Goal: Information Seeking & Learning: Learn about a topic

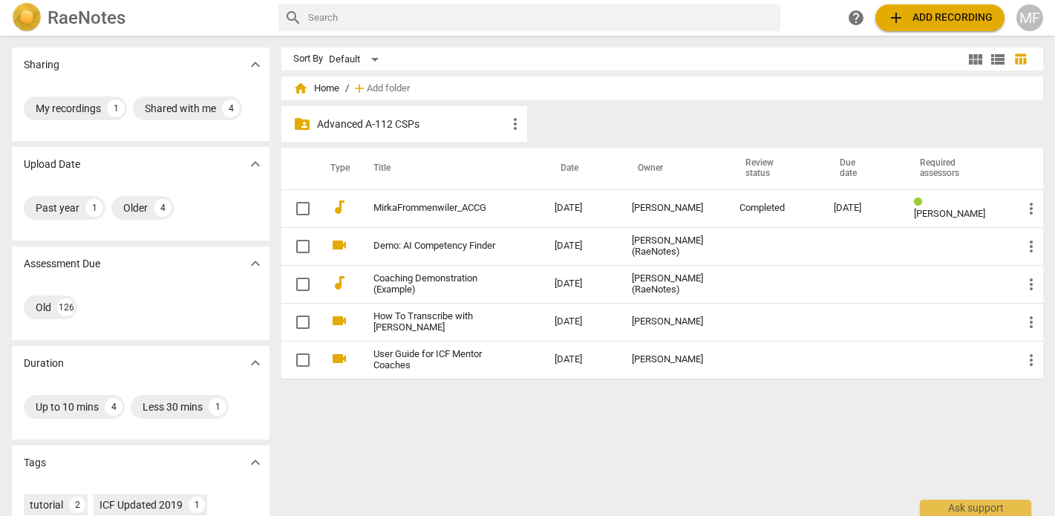
click at [360, 126] on p "Advanced A-112 CSPs" at bounding box center [411, 125] width 189 height 16
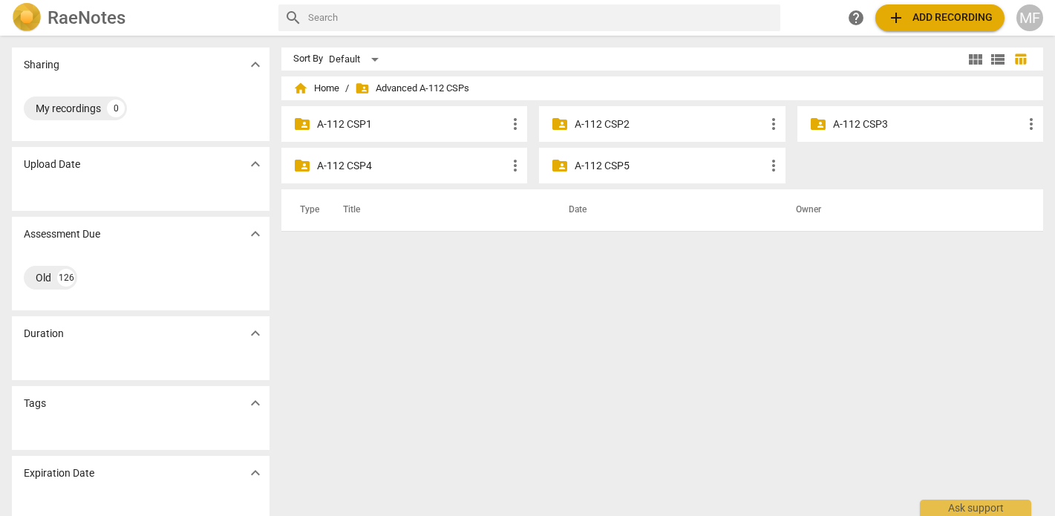
click at [620, 166] on p "A-112 CSP5" at bounding box center [669, 166] width 189 height 16
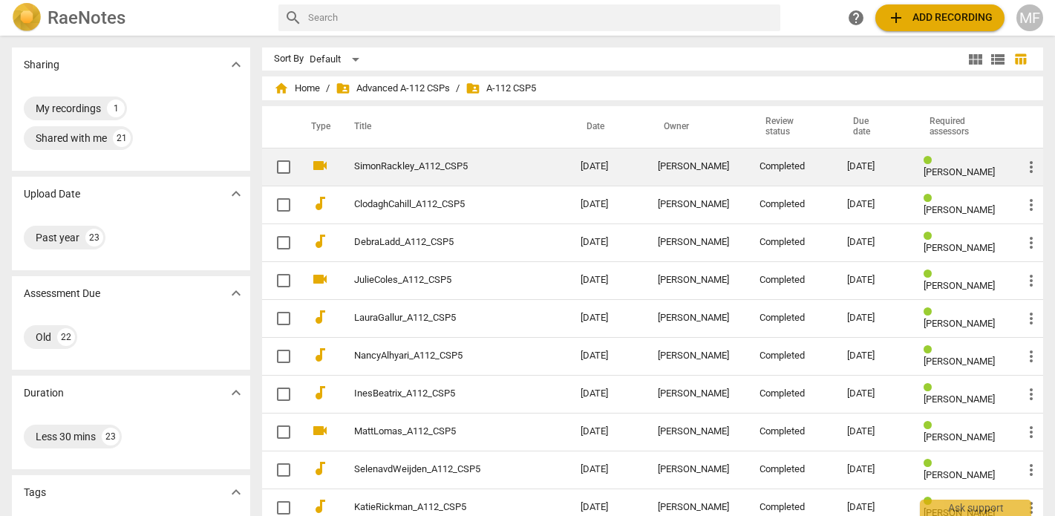
click at [488, 166] on link "SimonRackley_A112_CSP5" at bounding box center [440, 166] width 173 height 11
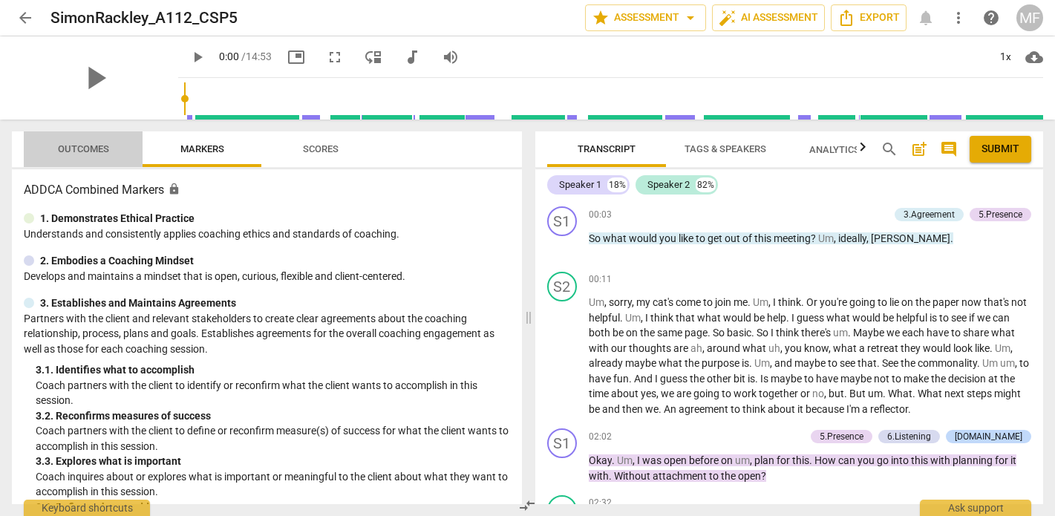
click at [80, 151] on span "Outcomes" at bounding box center [83, 148] width 51 height 11
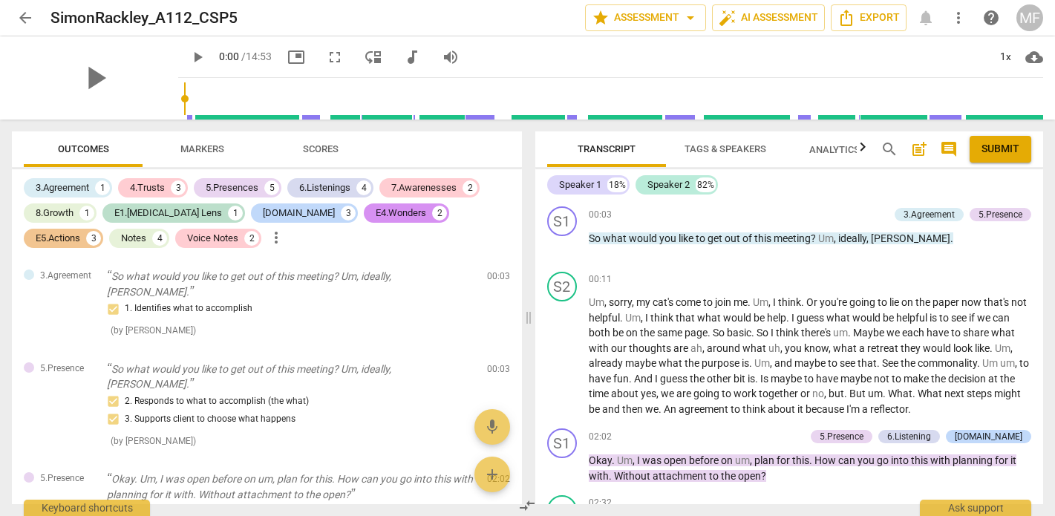
click at [27, 19] on span "arrow_back" at bounding box center [25, 18] width 18 height 18
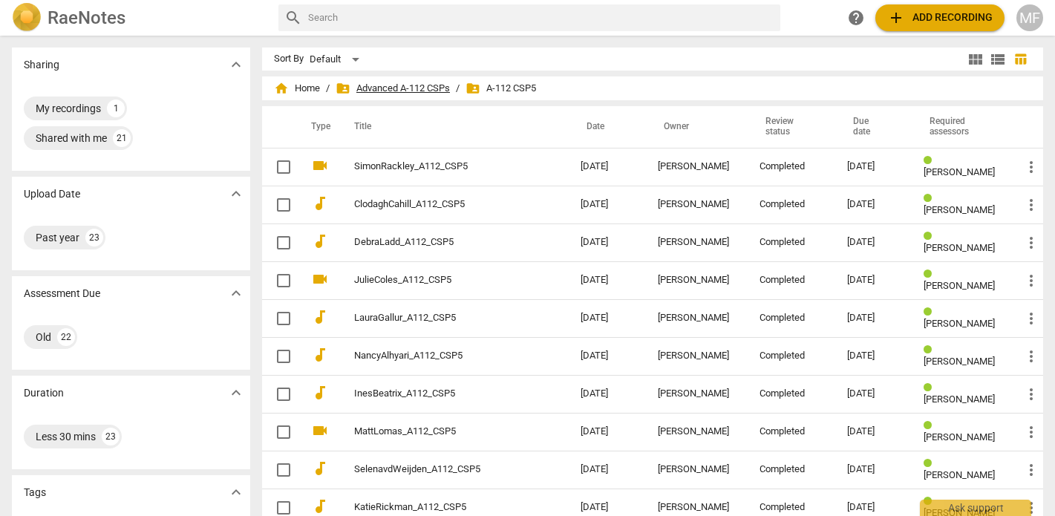
click at [405, 87] on span "folder_shared Advanced A-112 CSPs" at bounding box center [393, 88] width 114 height 15
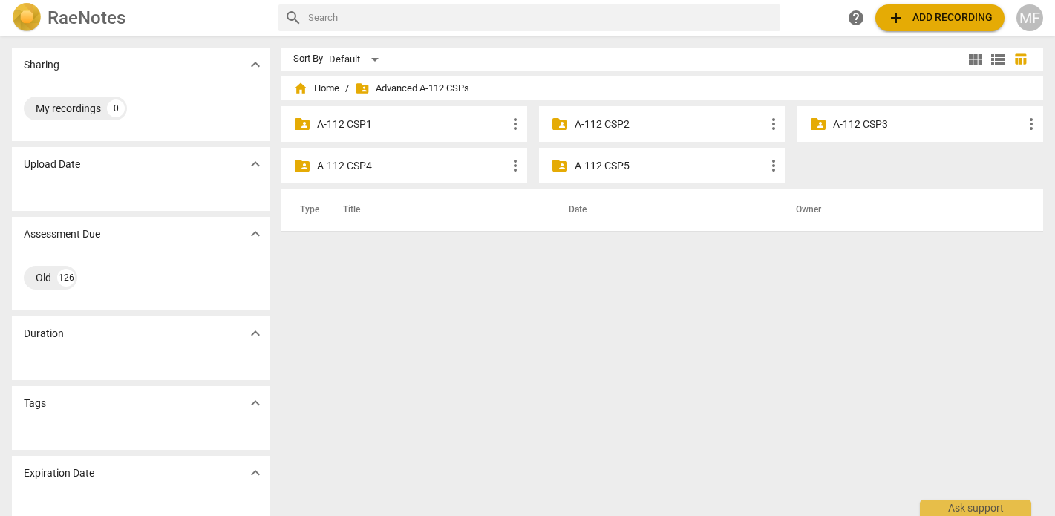
click at [356, 167] on p "A-112 CSP4" at bounding box center [411, 166] width 189 height 16
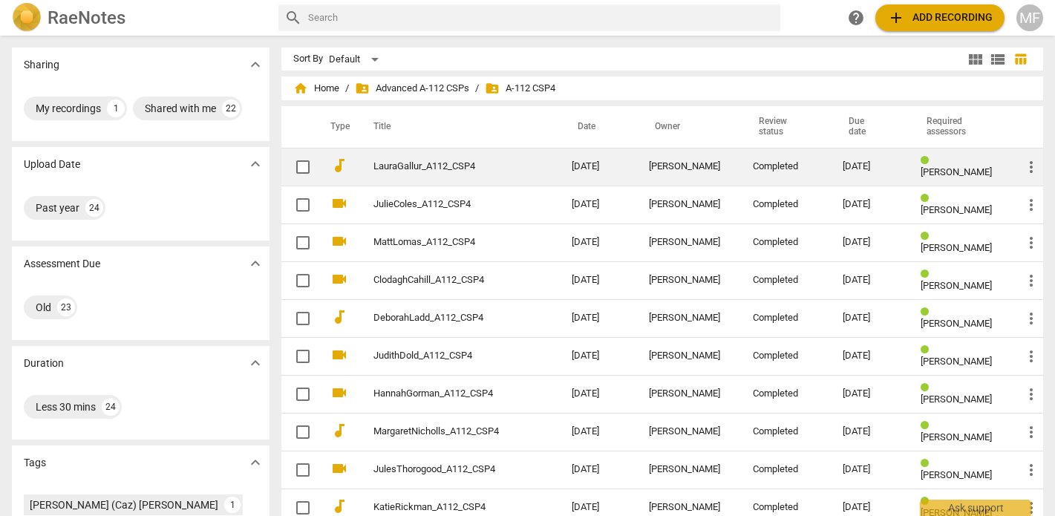
click at [621, 175] on td "[DATE]" at bounding box center [598, 167] width 77 height 38
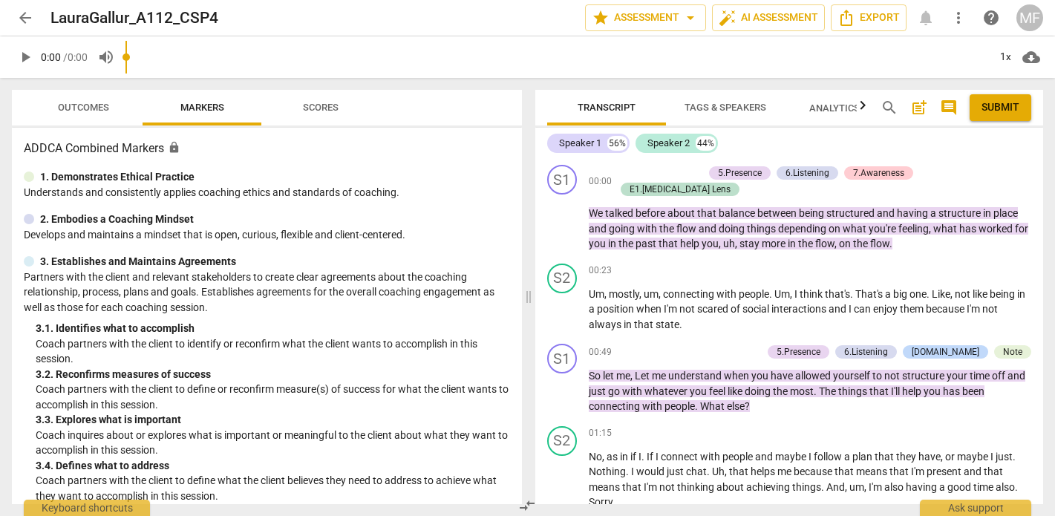
click at [97, 107] on span "Outcomes" at bounding box center [83, 107] width 51 height 11
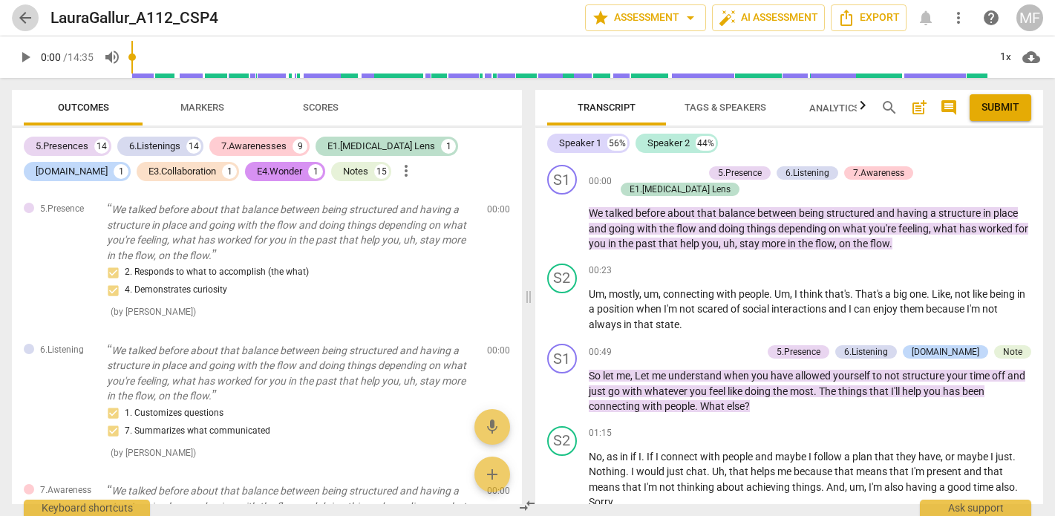
click at [25, 16] on span "arrow_back" at bounding box center [25, 18] width 18 height 18
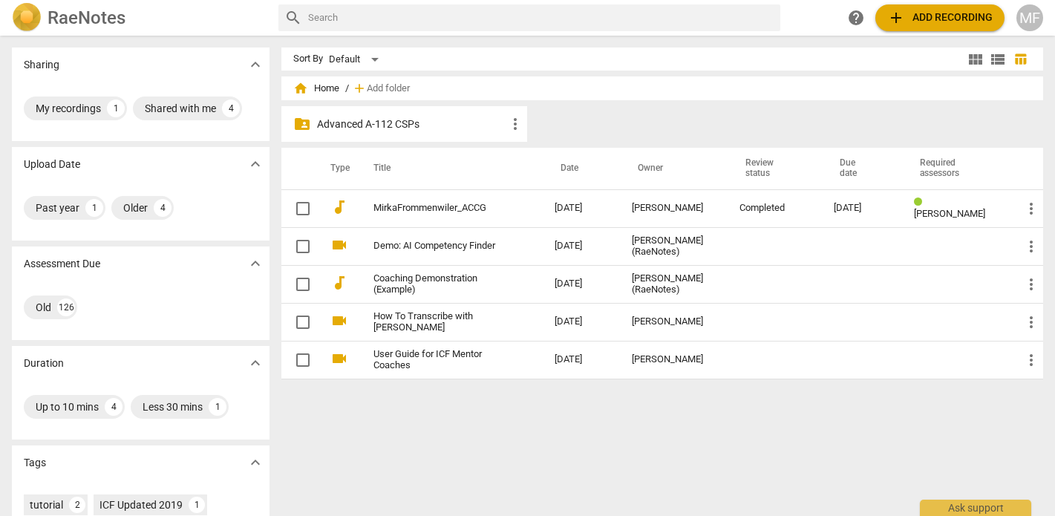
click at [353, 127] on p "Advanced A-112 CSPs" at bounding box center [411, 125] width 189 height 16
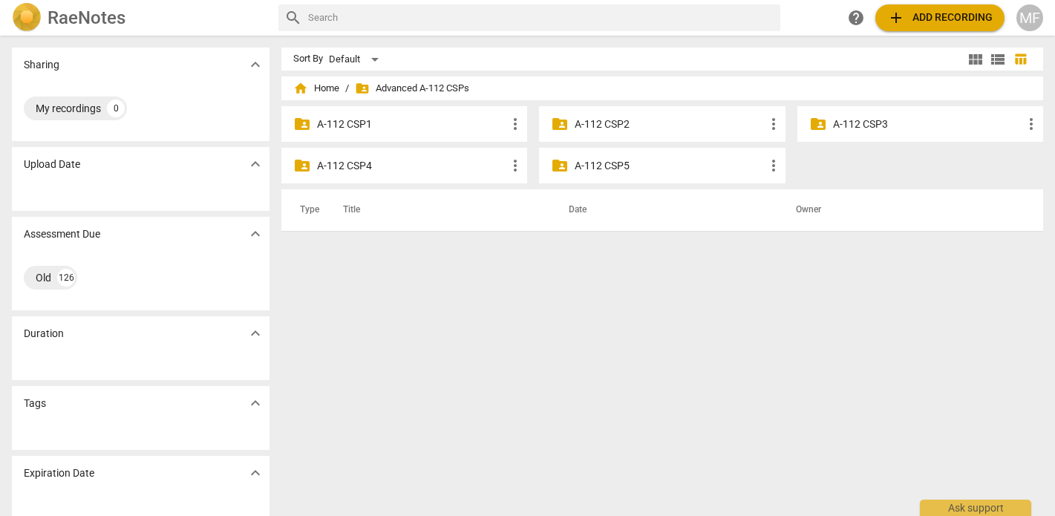
click at [626, 167] on p "A-112 CSP5" at bounding box center [669, 166] width 189 height 16
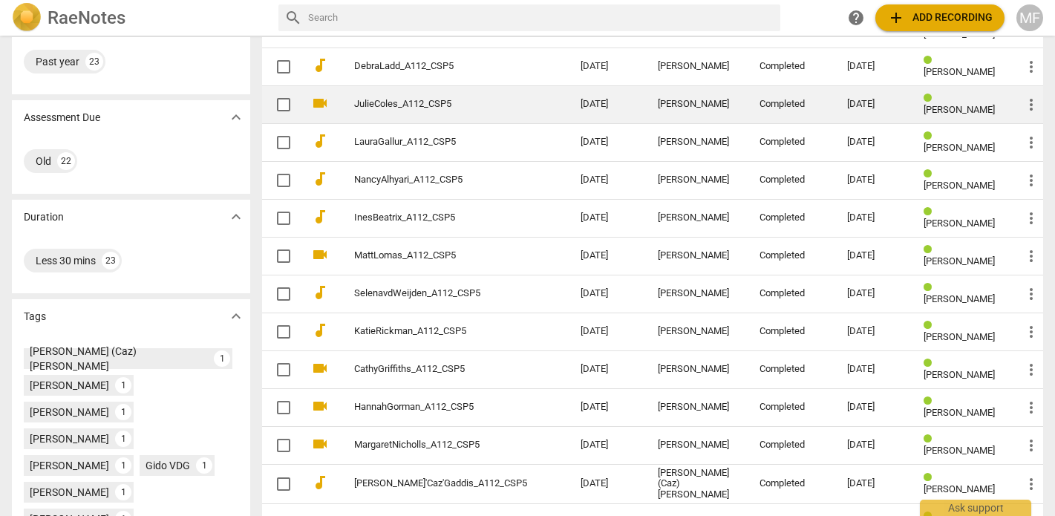
scroll to position [184, 0]
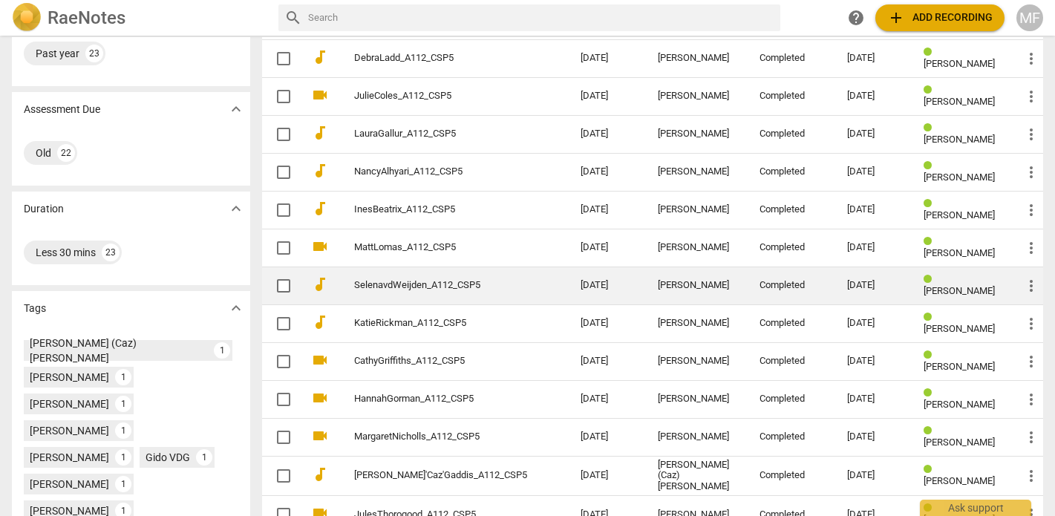
click at [723, 280] on div "[PERSON_NAME]" at bounding box center [697, 285] width 78 height 11
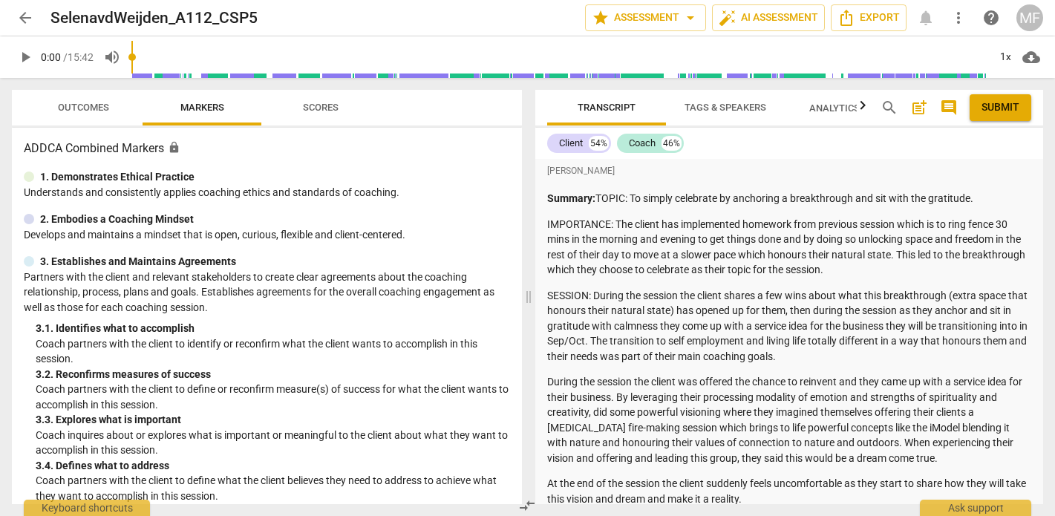
click at [84, 111] on span "Outcomes" at bounding box center [83, 107] width 51 height 11
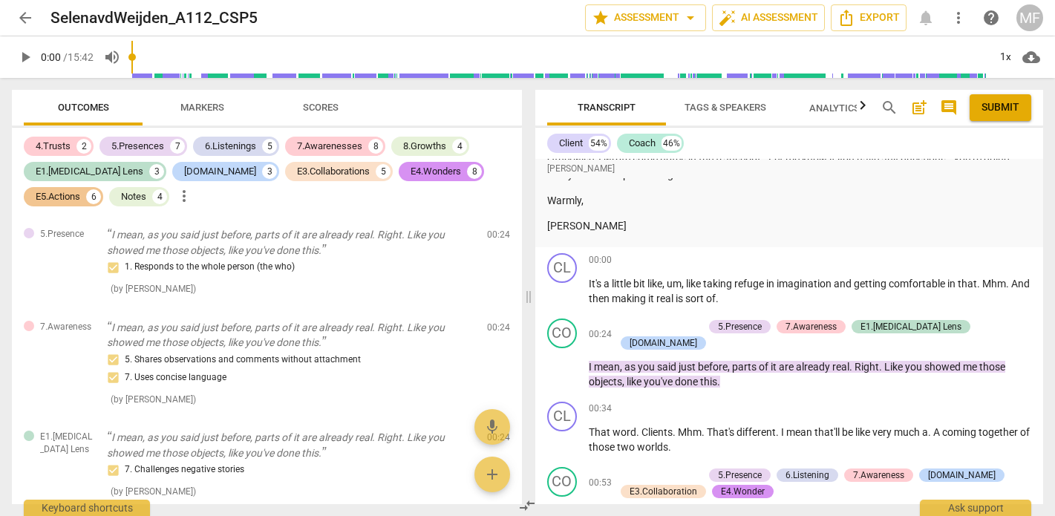
click at [25, 26] on span "arrow_back" at bounding box center [25, 18] width 18 height 18
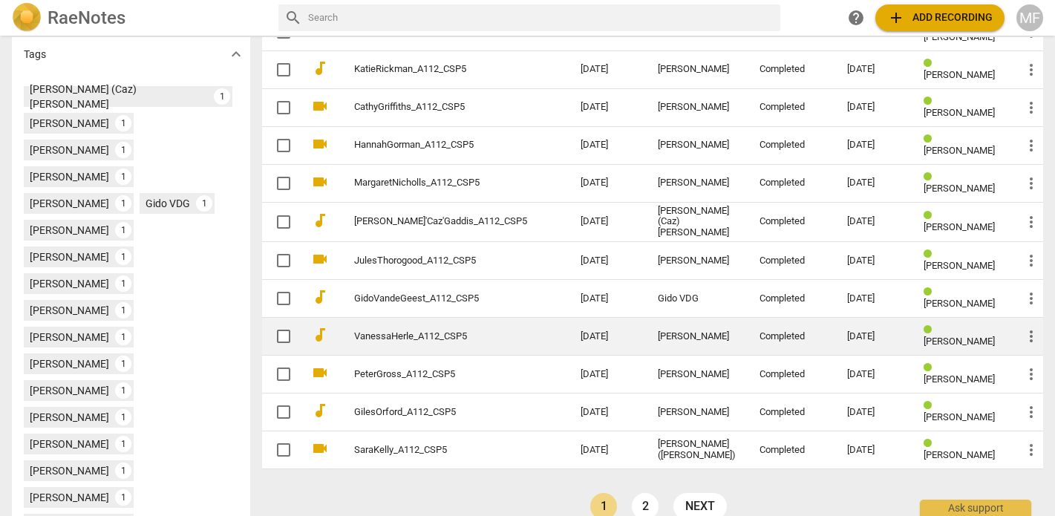
scroll to position [451, 0]
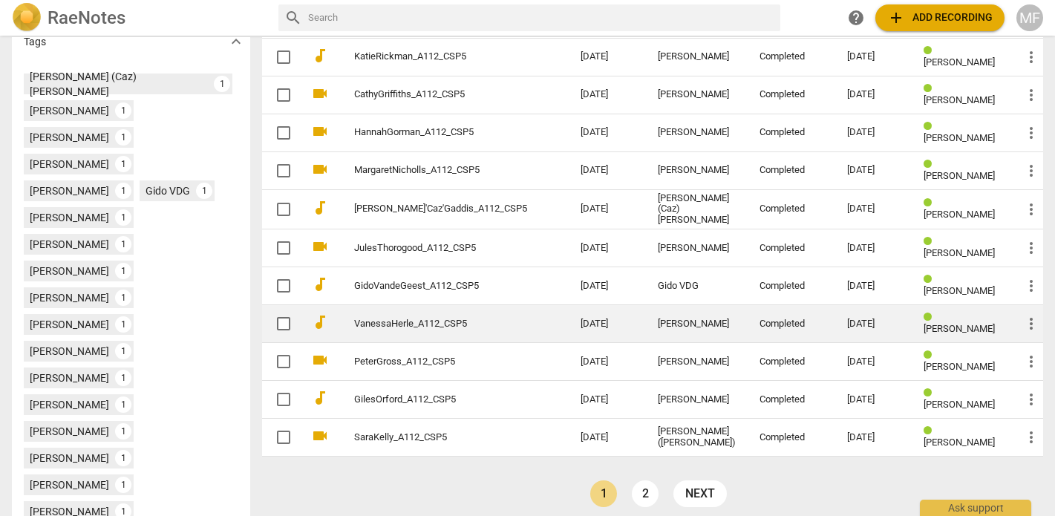
click at [689, 335] on td "[PERSON_NAME]" at bounding box center [697, 324] width 102 height 38
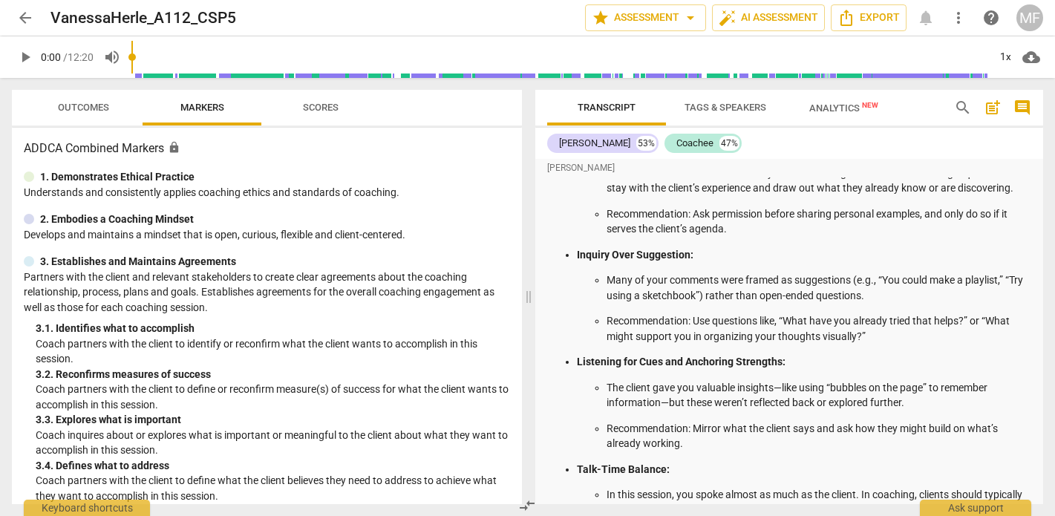
scroll to position [642, 0]
